Goal: Task Accomplishment & Management: Manage account settings

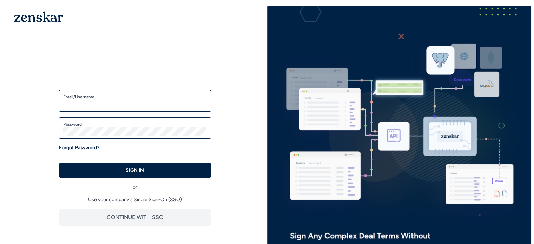
type input "**********"
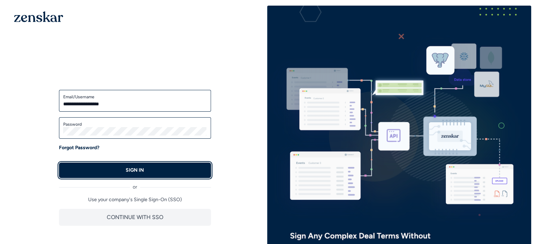
click at [159, 176] on button "SIGN IN" at bounding box center [135, 170] width 152 height 15
